Goal: Task Accomplishment & Management: Use online tool/utility

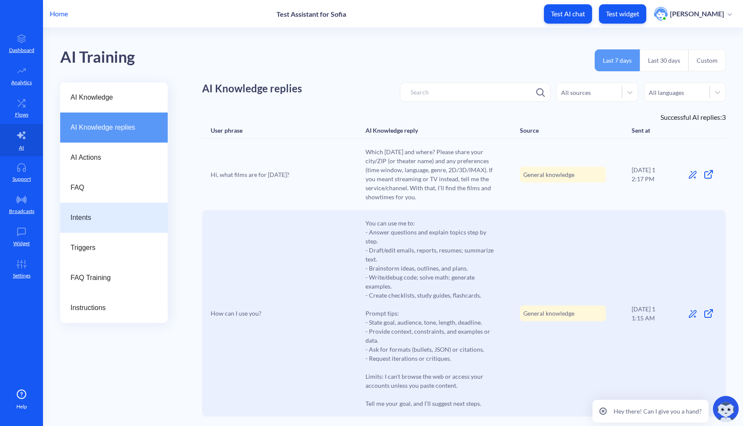
click at [100, 215] on span "Intents" at bounding box center [110, 218] width 80 height 10
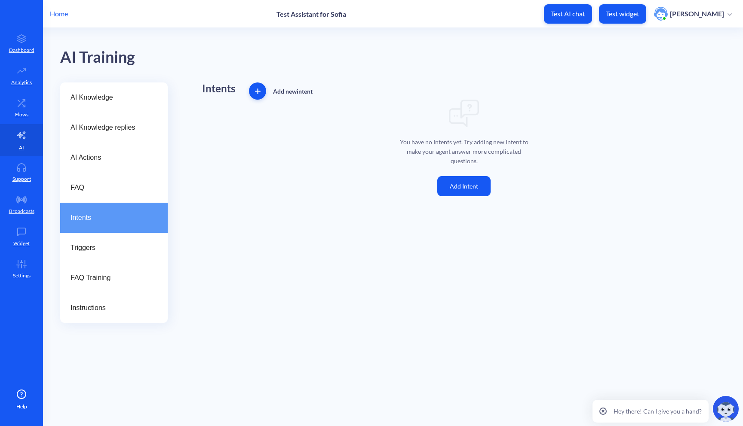
click at [258, 89] on icon "button" at bounding box center [258, 92] width 6 height 6
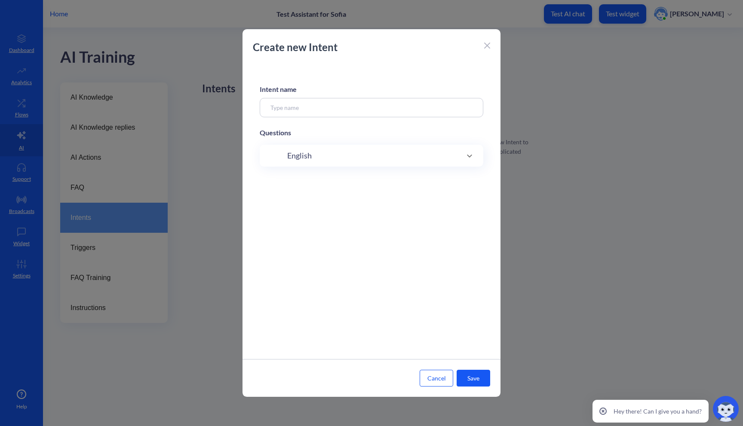
click at [298, 99] on input at bounding box center [372, 107] width 224 height 19
click at [301, 155] on span "English" at bounding box center [299, 156] width 25 height 12
click at [322, 157] on div "English" at bounding box center [371, 159] width 189 height 12
click at [317, 183] on input at bounding box center [363, 183] width 162 height 10
click at [321, 162] on div "English" at bounding box center [371, 159] width 189 height 12
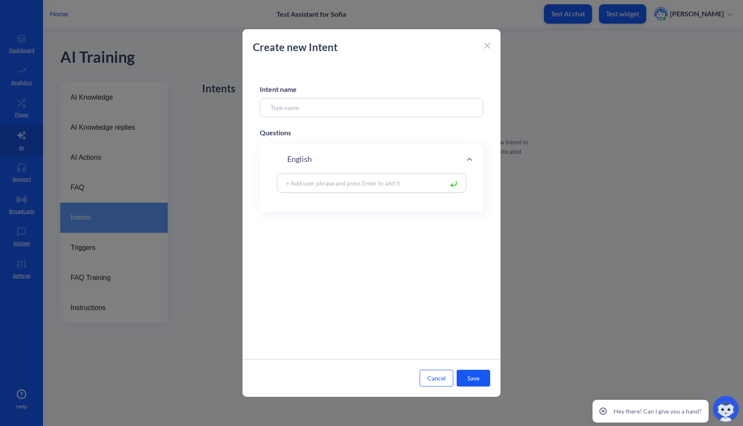
click at [318, 186] on input at bounding box center [363, 183] width 162 height 10
type input "A"
type input "Time"
click at [452, 184] on rect at bounding box center [453, 184] width 5 height 5
click at [329, 182] on input at bounding box center [363, 183] width 162 height 10
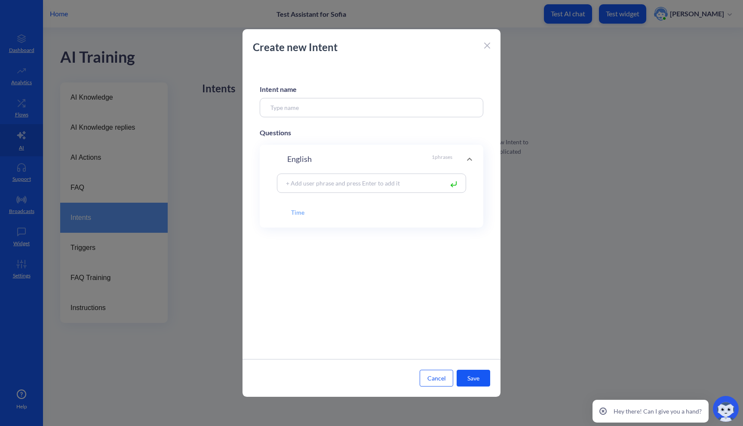
type input "B"
type input "Cost"
click at [451, 184] on rect at bounding box center [453, 184] width 5 height 5
click at [328, 184] on input at bounding box center [363, 183] width 162 height 10
type input "Description"
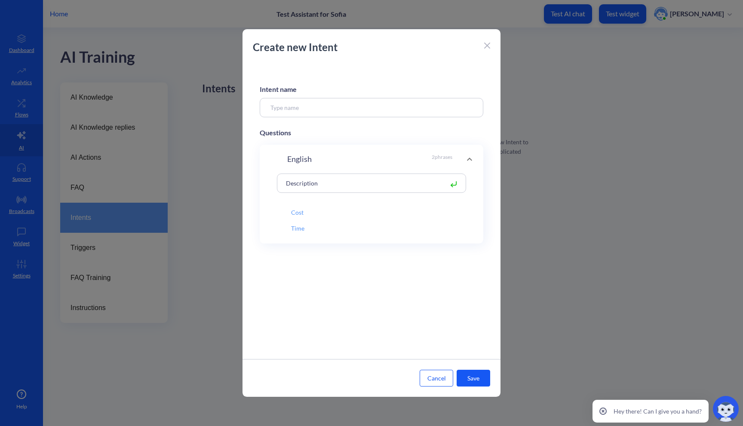
click at [467, 383] on button "Save" at bounding box center [474, 378] width 34 height 17
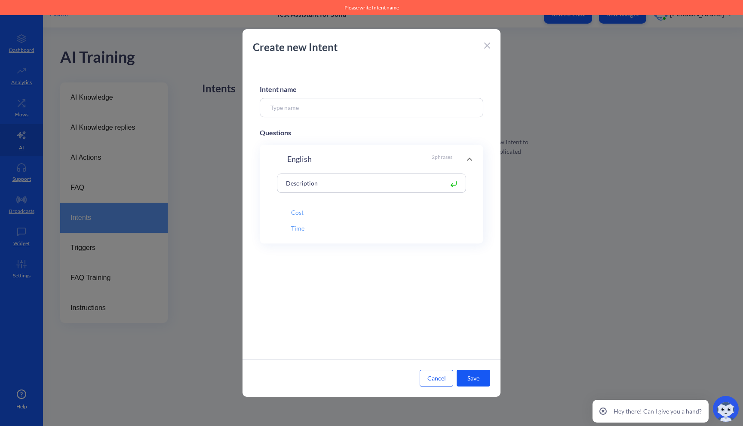
click at [452, 183] on rect at bounding box center [453, 184] width 5 height 5
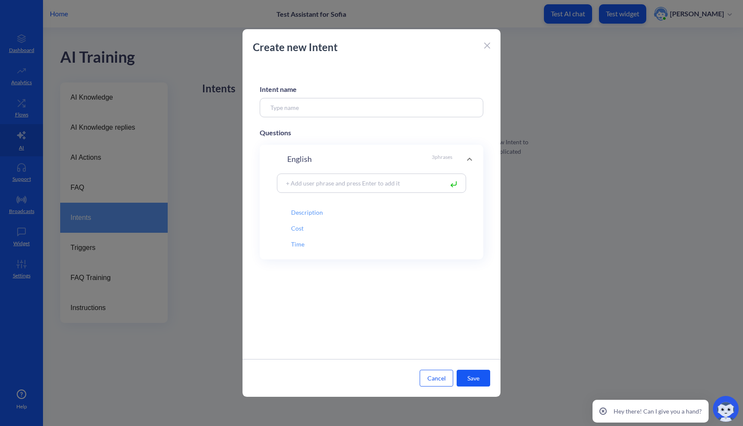
click at [341, 110] on input at bounding box center [372, 107] width 224 height 19
type input "Book the seat"
click at [472, 380] on button "Save" at bounding box center [474, 378] width 34 height 17
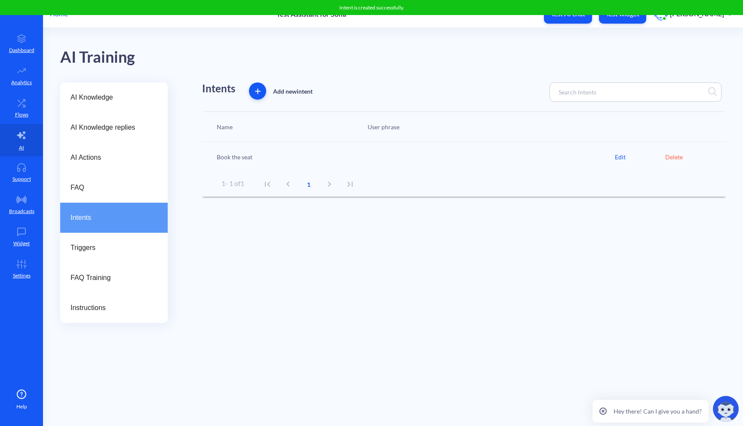
click at [572, 22] on button "Test AI chat" at bounding box center [568, 13] width 48 height 19
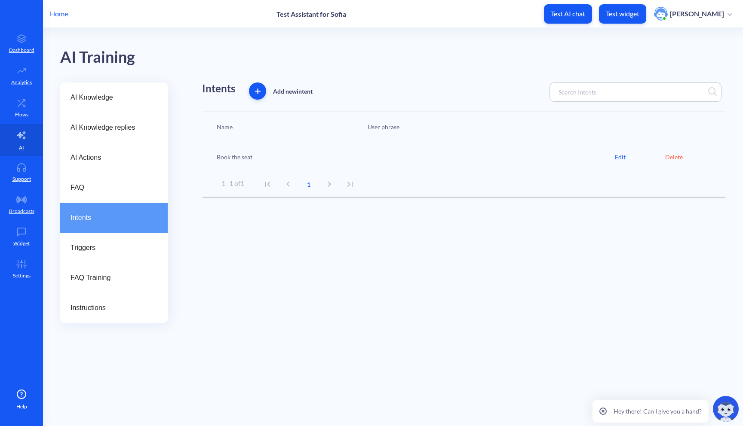
click at [111, 222] on span "Intents" at bounding box center [110, 218] width 80 height 10
click at [129, 254] on div "Triggers" at bounding box center [113, 248] width 107 height 30
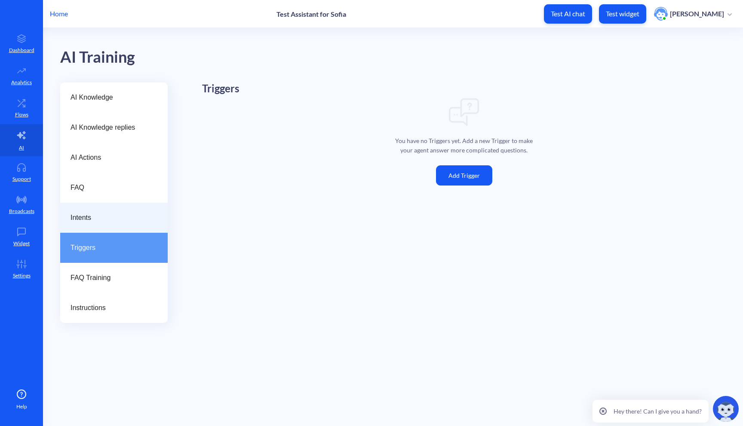
click at [124, 225] on div "Intents" at bounding box center [113, 218] width 107 height 30
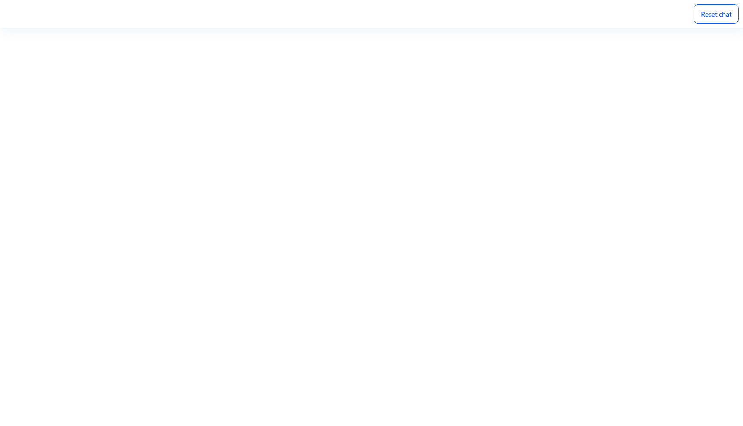
click at [726, 15] on div "Reset chat" at bounding box center [715, 13] width 45 height 19
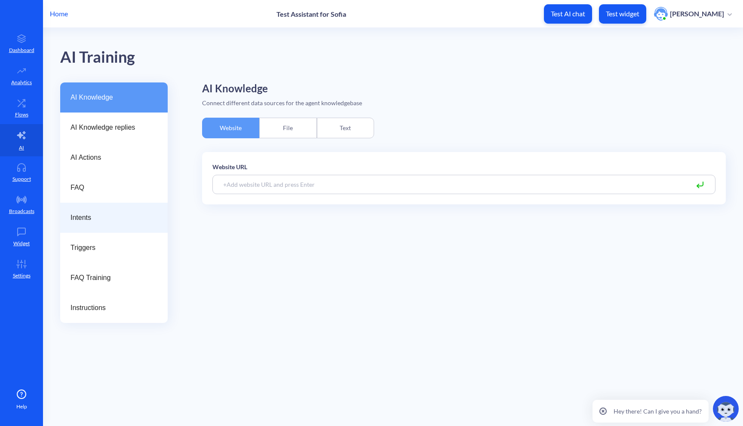
click at [80, 224] on div "Intents" at bounding box center [113, 218] width 107 height 30
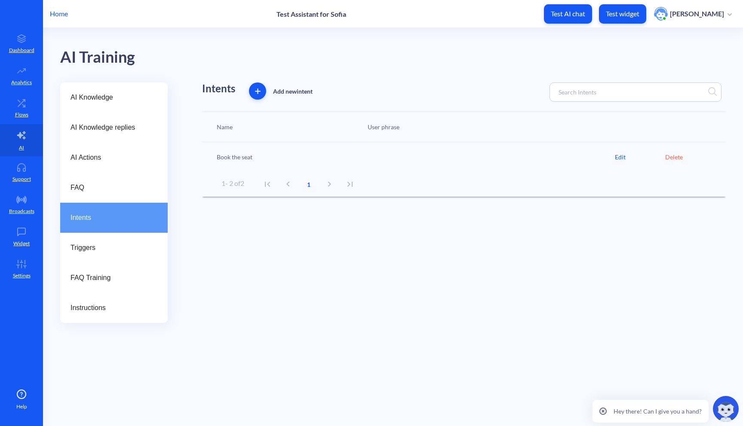
click at [680, 157] on div "Delete" at bounding box center [690, 157] width 50 height 9
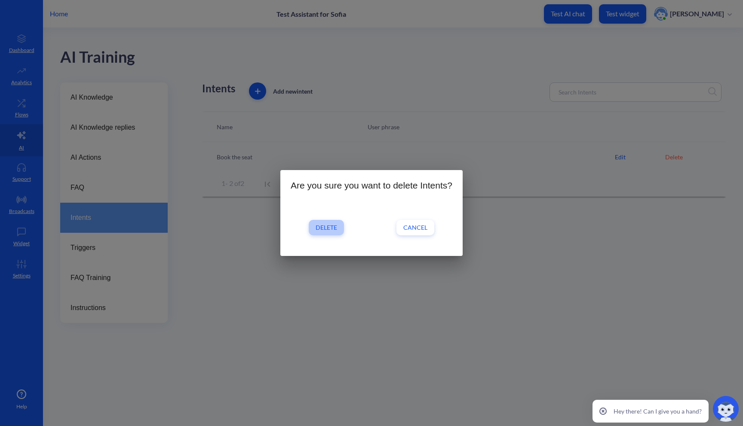
click at [321, 227] on span "Delete" at bounding box center [326, 228] width 21 height 9
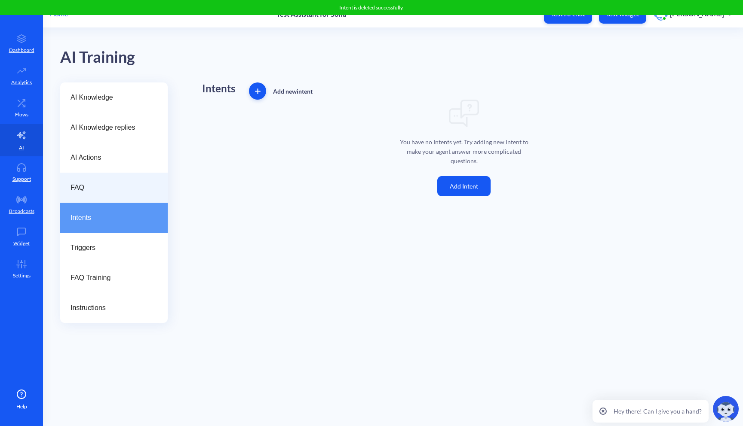
click at [108, 192] on span "FAQ" at bounding box center [110, 188] width 80 height 10
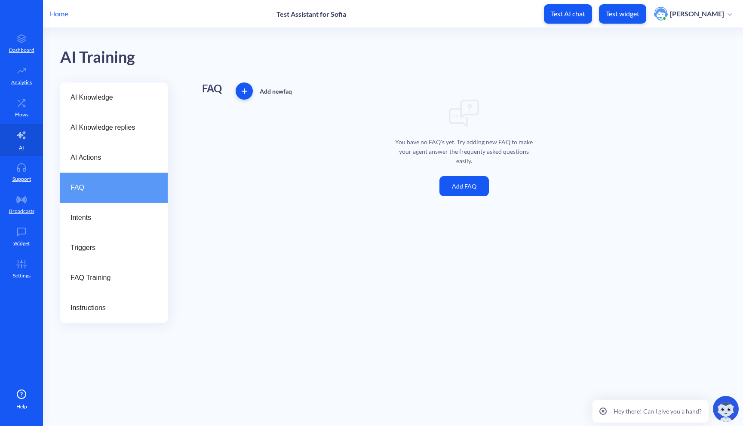
click at [245, 92] on icon "button" at bounding box center [245, 92] width 6 height 6
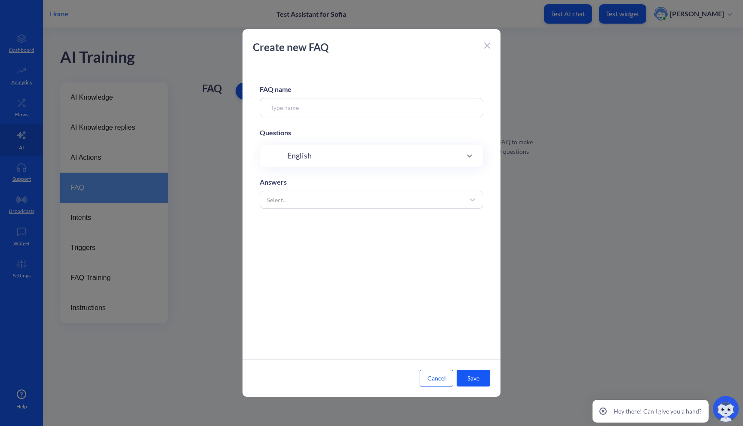
click at [311, 105] on input at bounding box center [372, 107] width 224 height 19
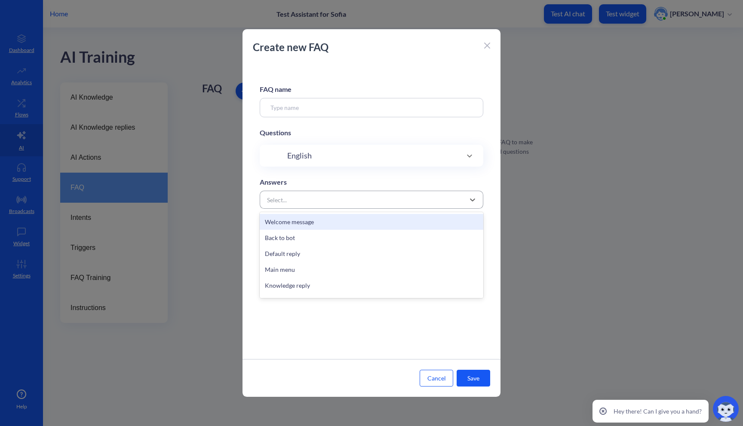
click at [298, 195] on div "Select..." at bounding box center [364, 199] width 202 height 15
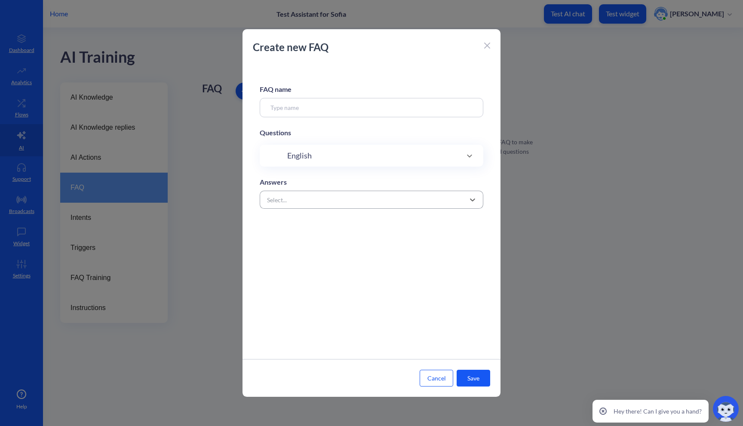
click at [320, 204] on div "Select..." at bounding box center [364, 199] width 202 height 15
click at [484, 38] on div "Create new FAQ FAQ name Questions English Answers Select... Cancel Save" at bounding box center [371, 213] width 258 height 368
click at [480, 44] on p "Create new FAQ" at bounding box center [367, 47] width 228 height 15
click at [491, 44] on div "Create new FAQ" at bounding box center [371, 52] width 258 height 24
click at [487, 45] on icon at bounding box center [487, 46] width 6 height 6
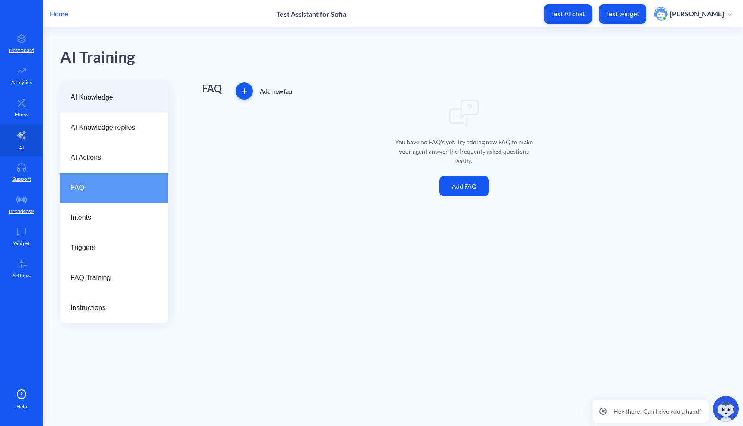
click at [126, 103] on div "AI Knowledge" at bounding box center [113, 98] width 107 height 30
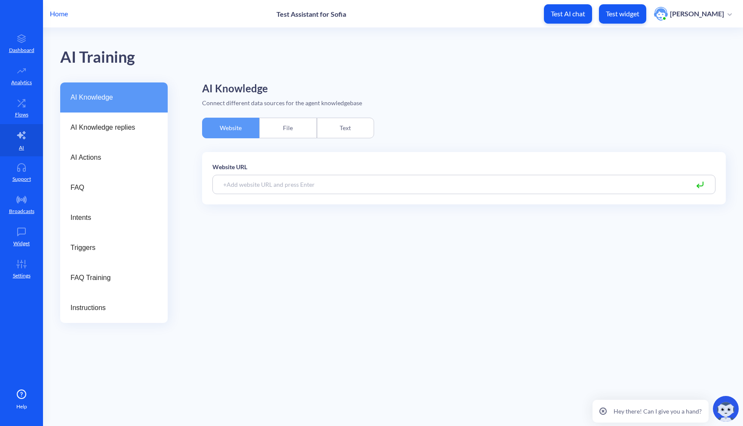
click at [357, 133] on div "Text" at bounding box center [345, 128] width 57 height 21
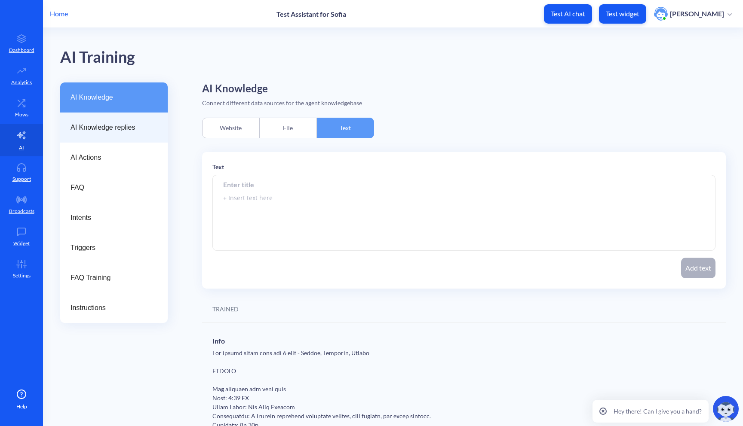
click at [108, 129] on span "AI Knowledge replies" at bounding box center [110, 128] width 80 height 10
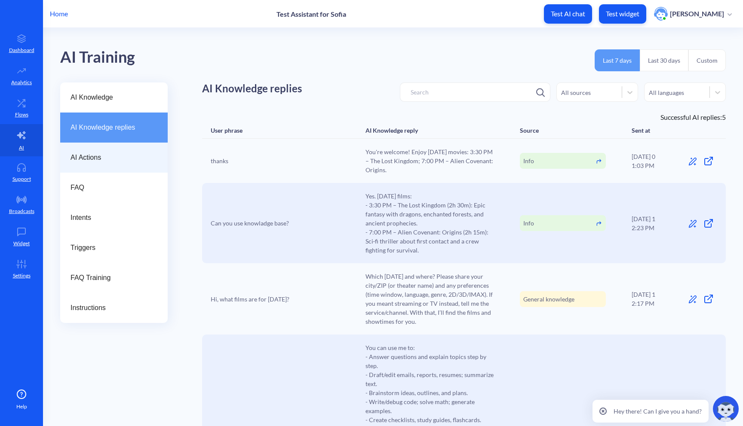
click at [102, 158] on span "AI Actions" at bounding box center [110, 158] width 80 height 10
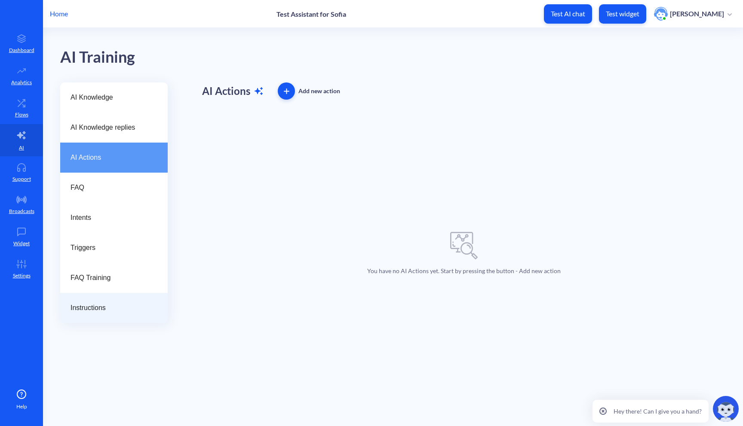
click at [99, 306] on span "Instructions" at bounding box center [110, 308] width 80 height 10
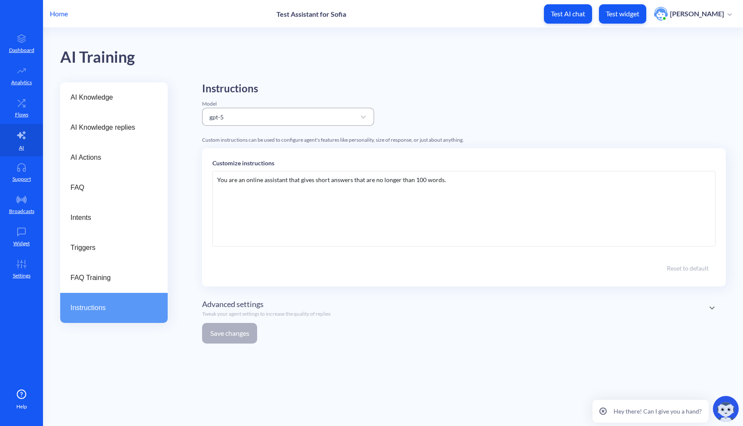
click at [302, 122] on div "gpt-5" at bounding box center [280, 116] width 150 height 15
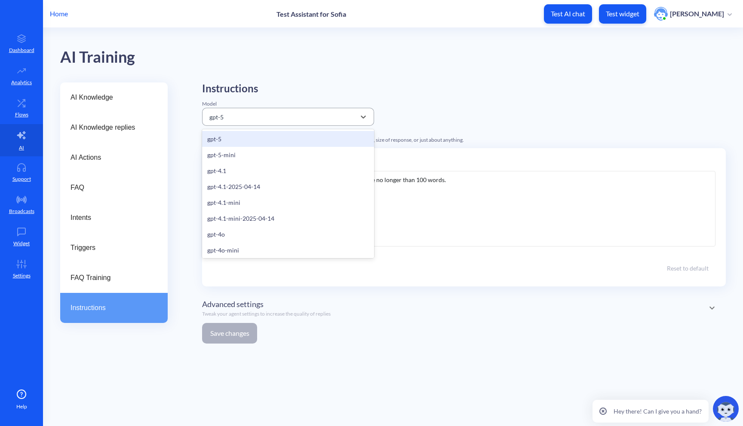
click at [313, 121] on div "gpt-5" at bounding box center [280, 116] width 150 height 15
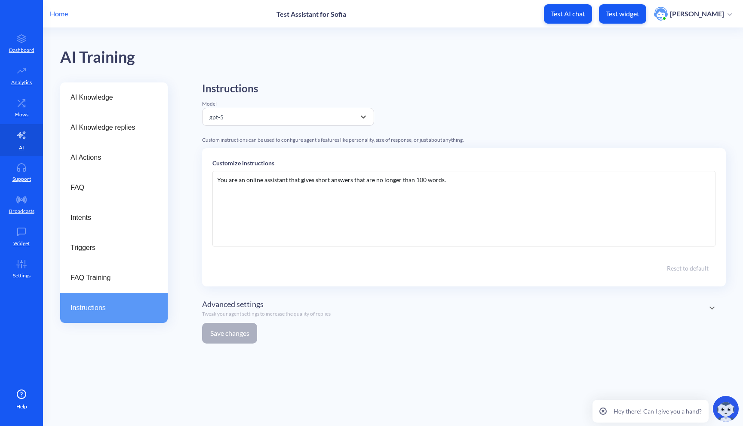
click at [340, 183] on div "You are an online assistant that gives short answers that are no longer than 10…" at bounding box center [463, 209] width 503 height 76
click at [450, 180] on div "You are an online assistant that gives short answers that are no longer than 10…" at bounding box center [463, 209] width 503 height 76
drag, startPoint x: 457, startPoint y: 181, endPoint x: 234, endPoint y: 182, distance: 222.2
click at [233, 182] on div "You are an online assistant that gives short answers that are no longer than 10…" at bounding box center [463, 209] width 503 height 76
click at [384, 203] on div "You are an online assistant that gives short answers that are no longer than 10…" at bounding box center [463, 209] width 503 height 76
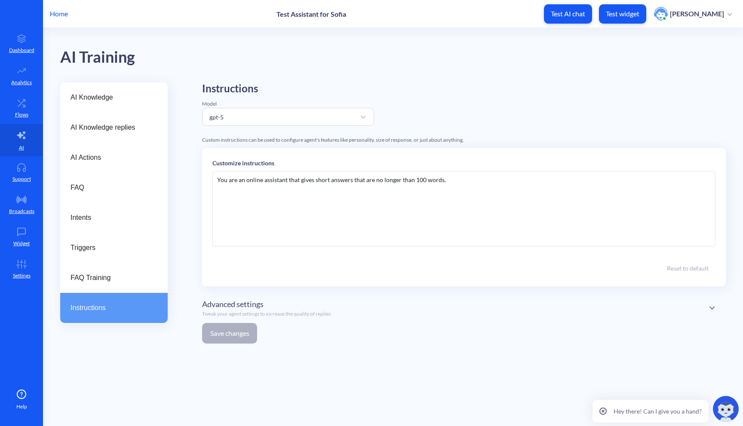
click at [463, 181] on div "You are an online assistant that gives short answers that are no longer than 10…" at bounding box center [463, 209] width 503 height 76
click at [127, 283] on span "FAQ Training" at bounding box center [110, 278] width 80 height 10
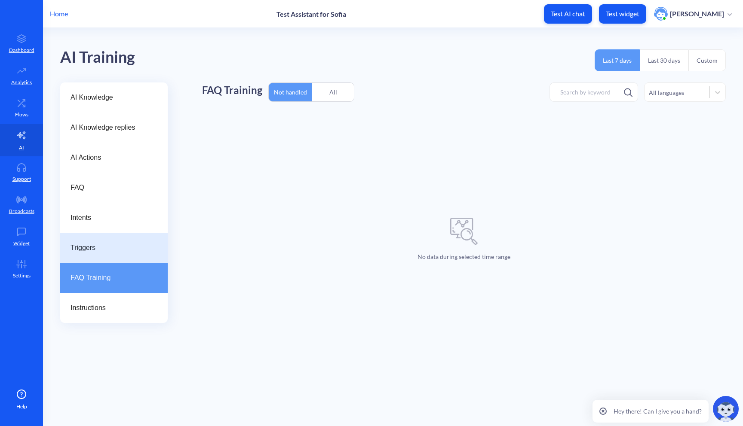
click at [115, 254] on div "Triggers" at bounding box center [113, 248] width 107 height 30
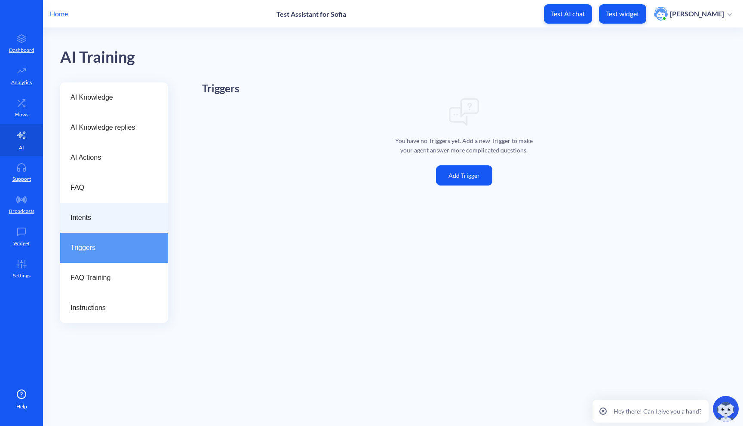
click at [103, 219] on span "Intents" at bounding box center [110, 218] width 80 height 10
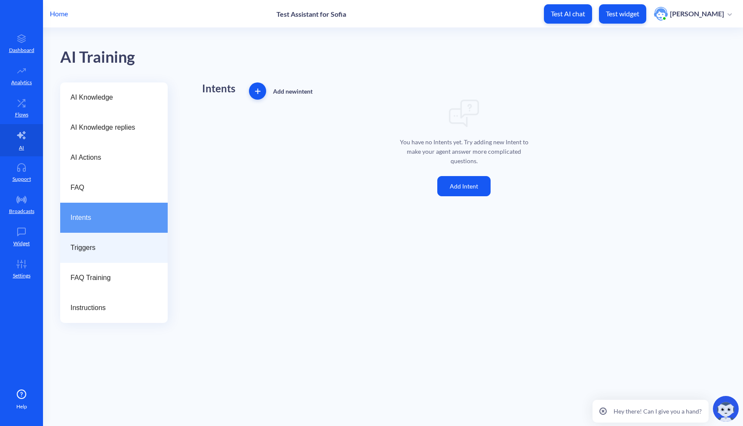
click at [99, 240] on div "Triggers" at bounding box center [113, 248] width 107 height 30
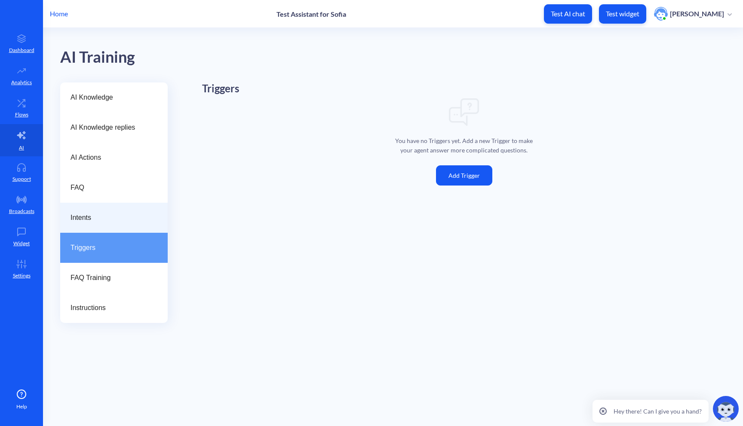
click at [103, 221] on span "Intents" at bounding box center [110, 218] width 80 height 10
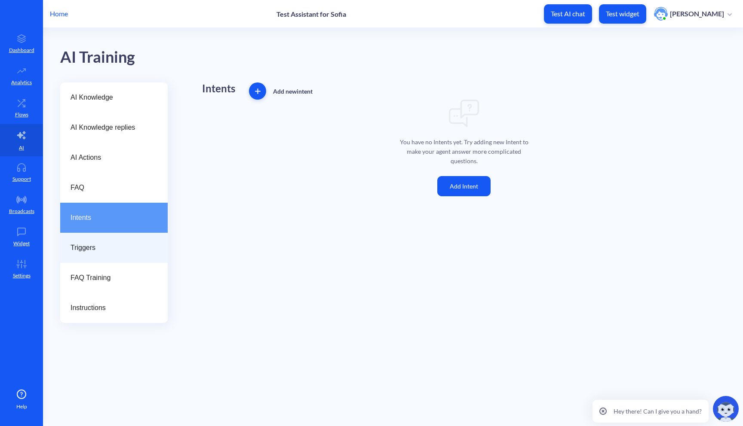
click at [97, 247] on span "Triggers" at bounding box center [110, 248] width 80 height 10
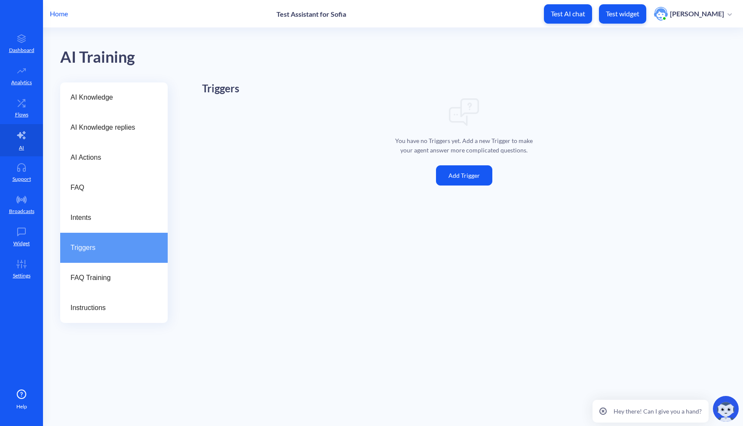
click at [476, 179] on button "Add Trigger" at bounding box center [464, 175] width 56 height 20
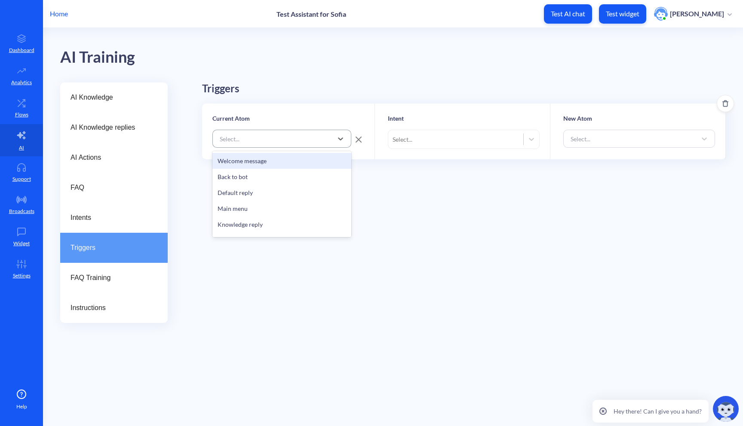
click at [319, 142] on div "Select..." at bounding box center [273, 138] width 117 height 15
click at [313, 141] on div "Select..." at bounding box center [273, 138] width 117 height 15
click at [450, 139] on div "Select..." at bounding box center [455, 139] width 135 height 15
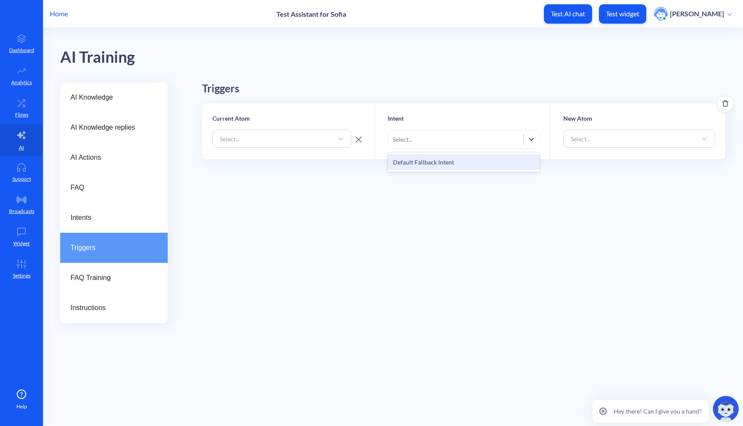
click at [450, 139] on div "Select..." at bounding box center [455, 139] width 135 height 15
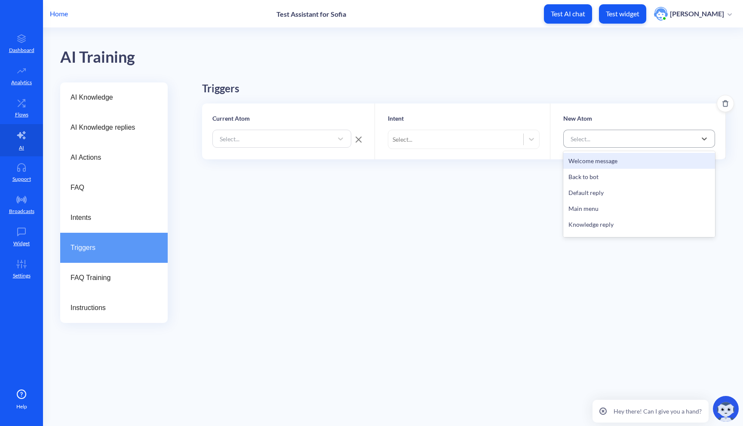
click at [621, 141] on div "Select..." at bounding box center [631, 138] width 130 height 15
click at [511, 224] on div "Triggers Current Atom Select... Intent Select... New Atom Select..." at bounding box center [464, 179] width 524 height 193
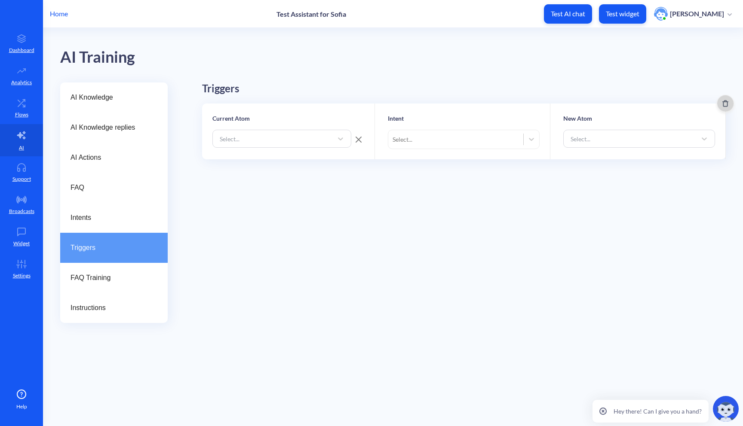
click at [723, 104] on icon "Delete" at bounding box center [725, 103] width 7 height 7
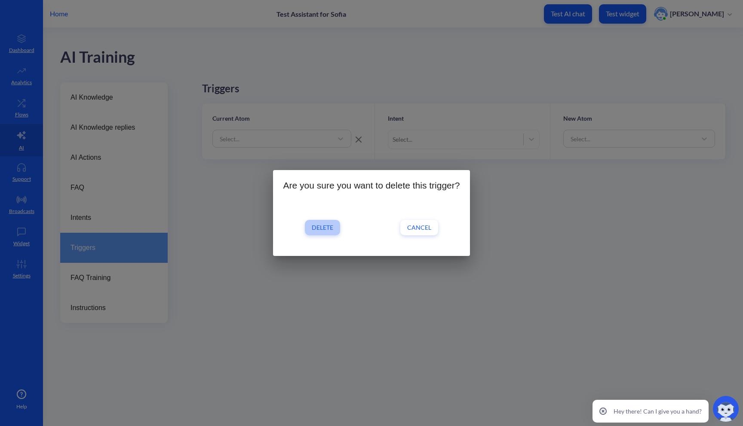
click at [327, 230] on span "Delete" at bounding box center [322, 228] width 21 height 9
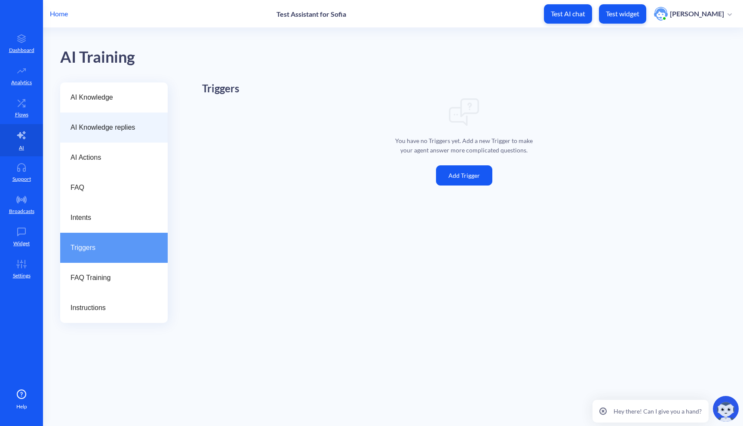
click at [120, 127] on span "AI Knowledge replies" at bounding box center [110, 128] width 80 height 10
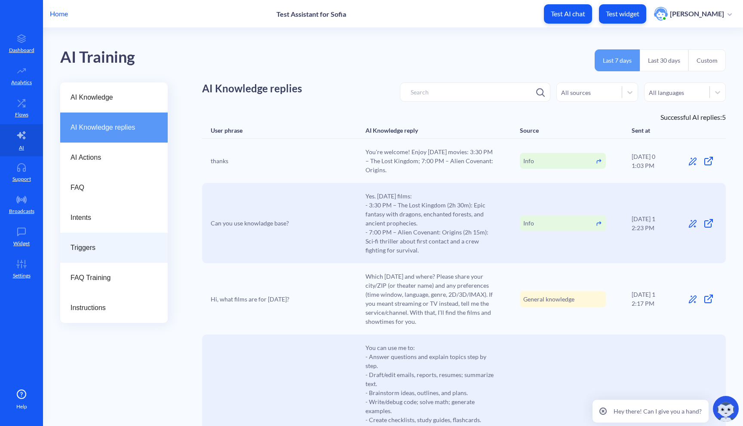
click at [107, 254] on div "Triggers" at bounding box center [113, 248] width 107 height 30
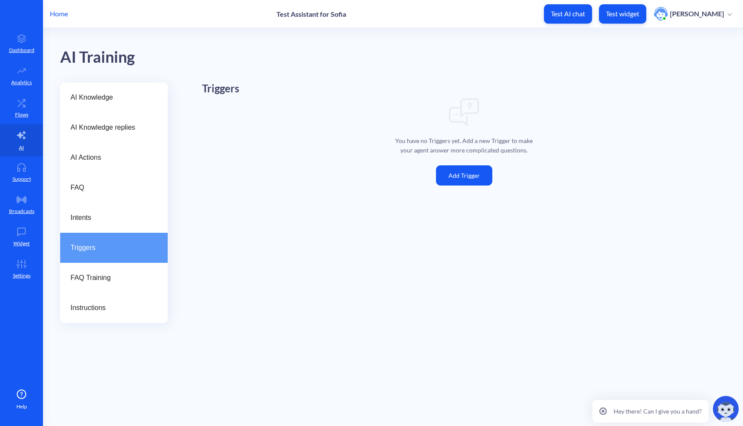
click at [464, 171] on button "Add Trigger" at bounding box center [464, 175] width 56 height 20
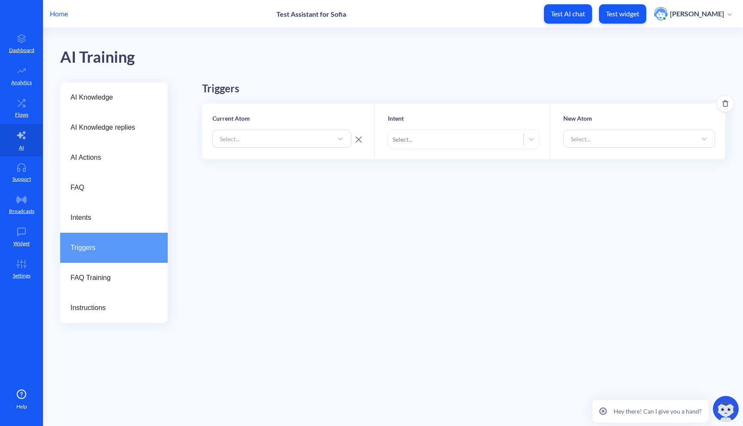
click at [723, 107] on button "Delete" at bounding box center [725, 103] width 17 height 17
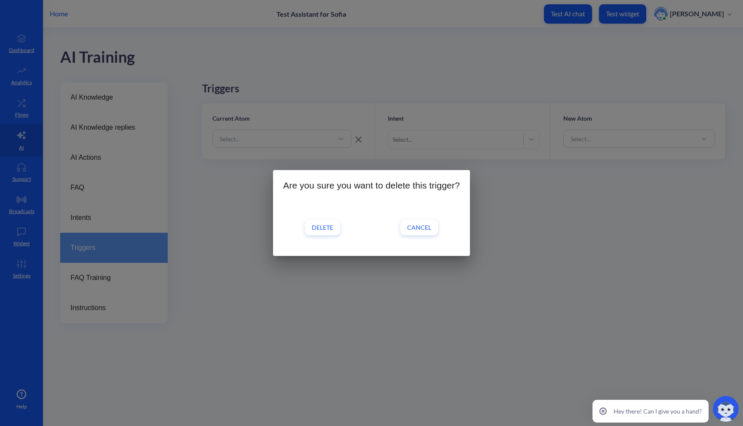
click at [324, 227] on span "Delete" at bounding box center [322, 228] width 21 height 9
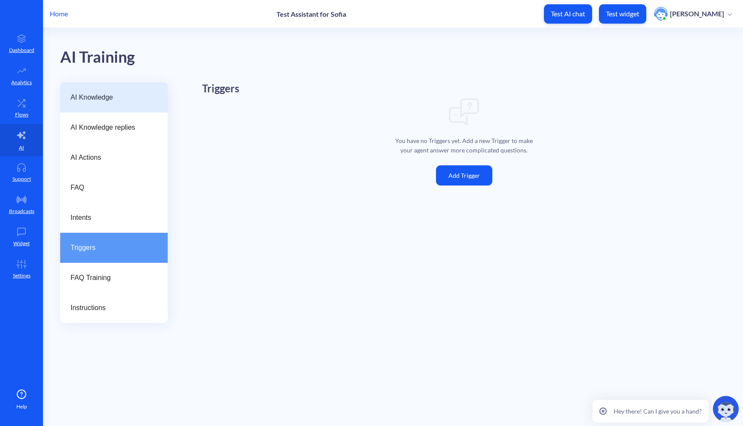
click at [93, 98] on span "AI Knowledge" at bounding box center [110, 97] width 80 height 10
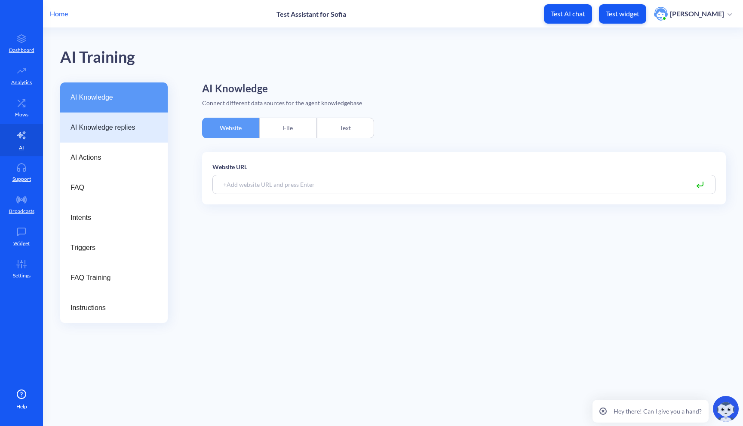
click at [97, 119] on div "AI Knowledge replies" at bounding box center [113, 128] width 107 height 30
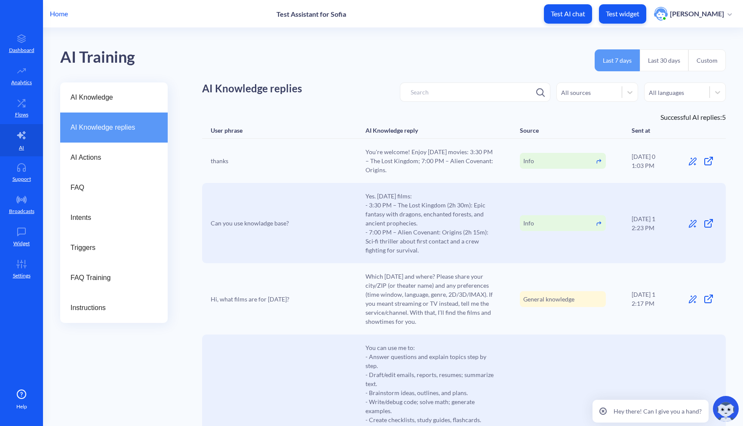
click at [107, 141] on div "AI Knowledge replies" at bounding box center [113, 128] width 107 height 30
click at [104, 153] on span "AI Actions" at bounding box center [110, 158] width 80 height 10
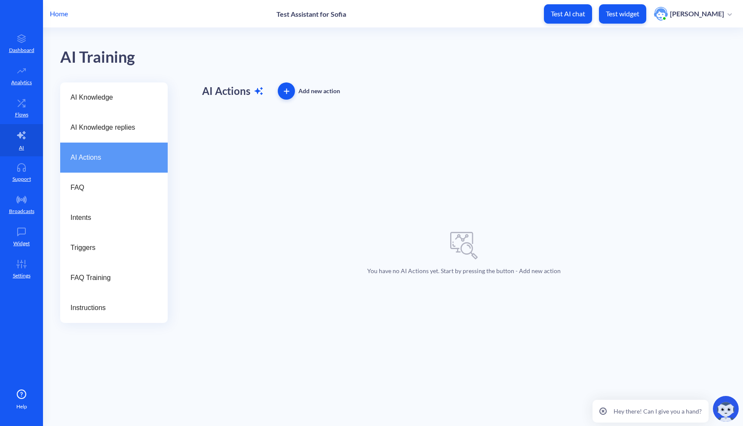
click at [290, 90] on span "button" at bounding box center [286, 92] width 17 height 6
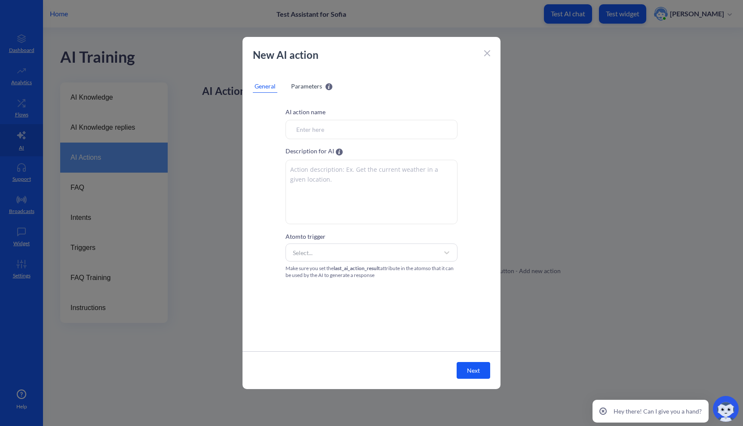
click at [312, 85] on span "Parameters" at bounding box center [306, 86] width 31 height 9
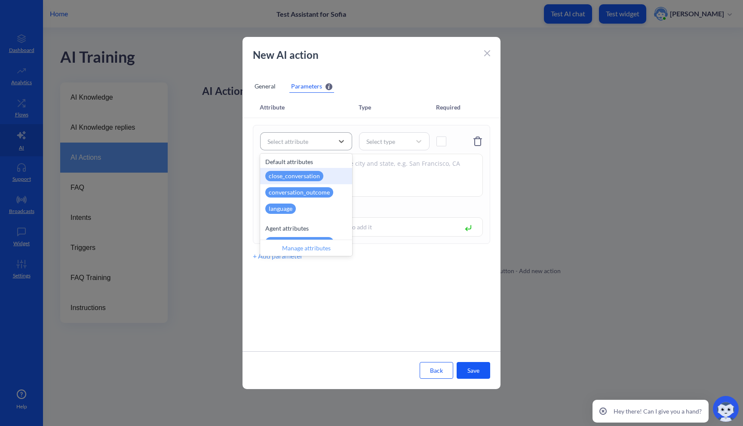
click at [314, 142] on div "Select attribute" at bounding box center [298, 141] width 70 height 15
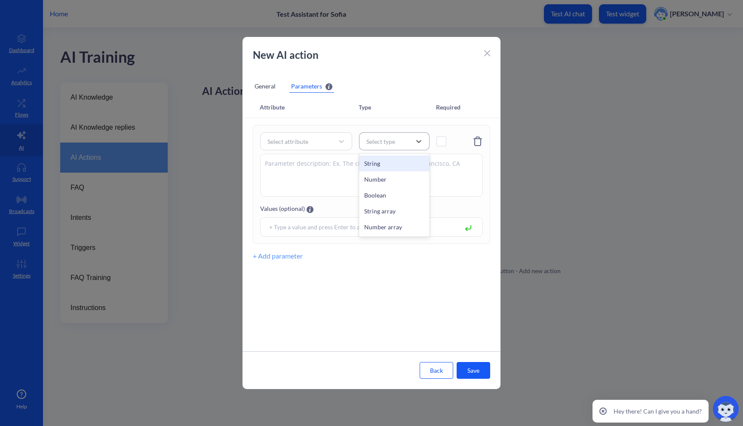
click at [387, 144] on div "Select type" at bounding box center [380, 141] width 29 height 9
click at [388, 143] on div "Select type" at bounding box center [380, 141] width 29 height 9
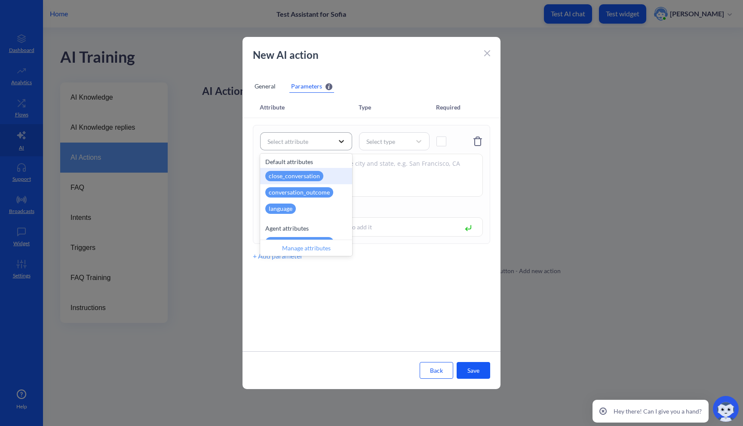
click at [335, 147] on div at bounding box center [341, 141] width 15 height 15
click at [398, 169] on textarea at bounding box center [371, 175] width 223 height 43
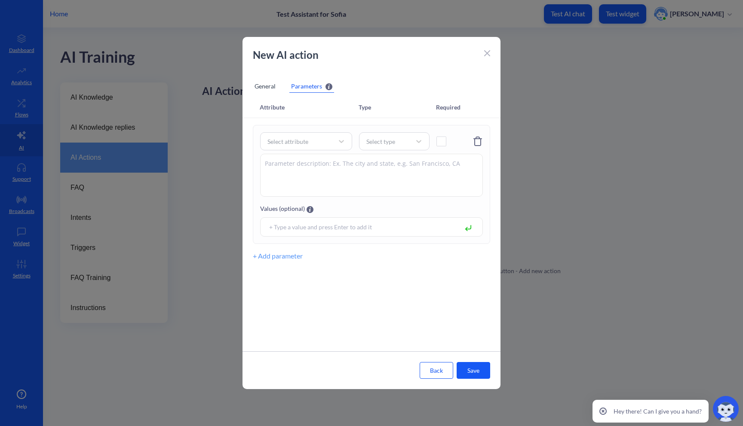
click at [361, 230] on input at bounding box center [361, 227] width 192 height 10
click at [368, 108] on div "Type" at bounding box center [397, 107] width 77 height 7
click at [261, 88] on div "General" at bounding box center [265, 86] width 25 height 13
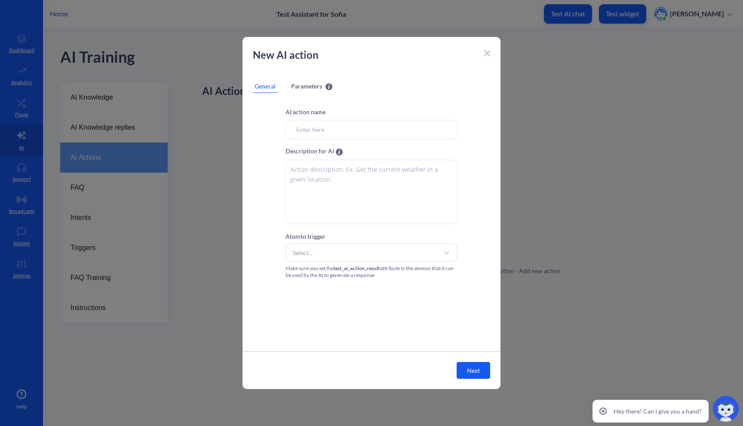
click at [483, 50] on div "New AI action" at bounding box center [371, 59] width 258 height 24
click at [484, 53] on icon at bounding box center [487, 53] width 6 height 6
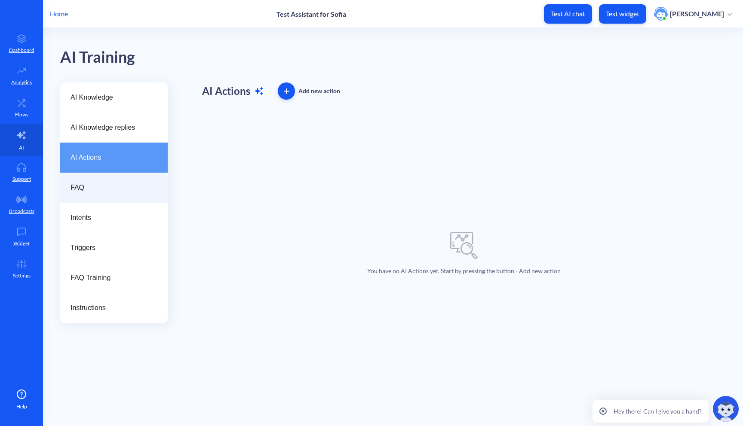
click at [94, 184] on span "FAQ" at bounding box center [110, 188] width 80 height 10
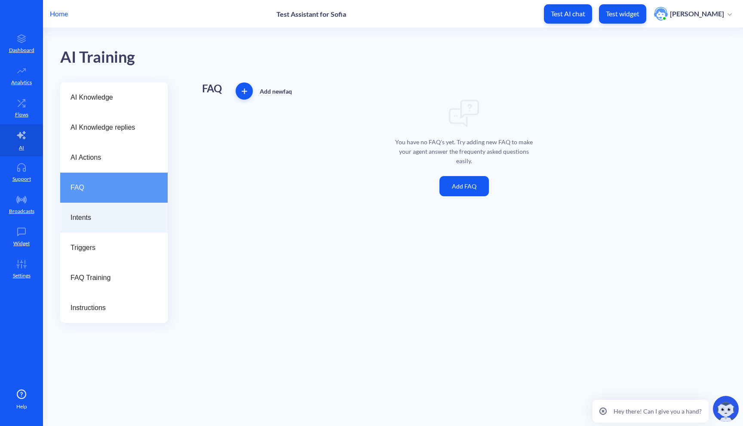
click at [92, 221] on span "Intents" at bounding box center [110, 218] width 80 height 10
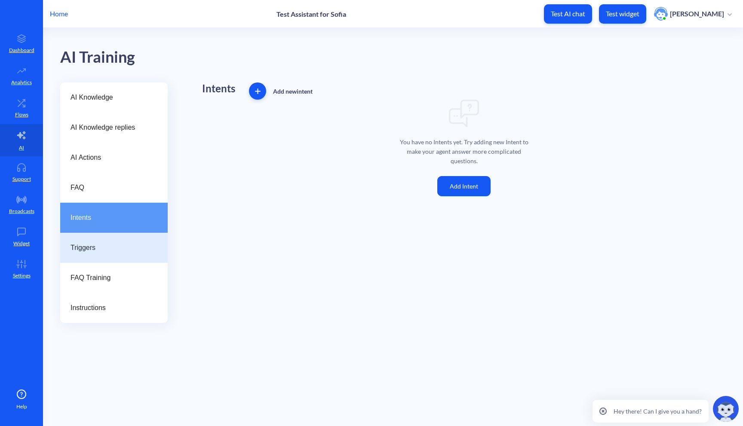
click at [133, 250] on span "Triggers" at bounding box center [110, 248] width 80 height 10
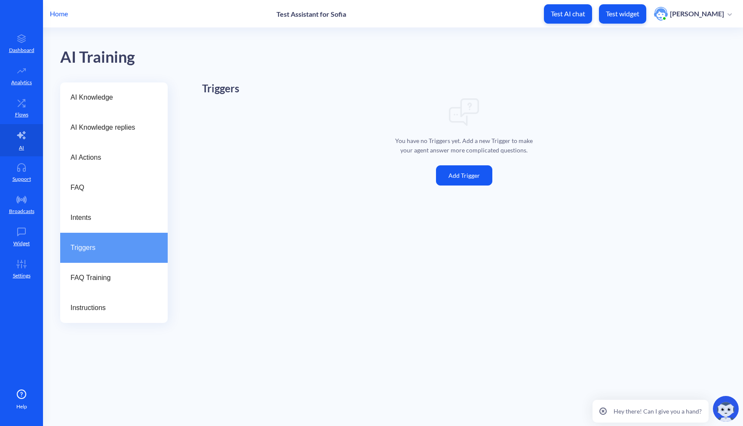
click at [215, 93] on h1 "Triggers" at bounding box center [457, 89] width 510 height 12
drag, startPoint x: 202, startPoint y: 92, endPoint x: 255, endPoint y: 92, distance: 52.9
click at [255, 92] on h1 "Triggers" at bounding box center [457, 89] width 510 height 12
click at [230, 92] on h1 "Triggers" at bounding box center [457, 89] width 510 height 12
